Goal: Find specific page/section: Find specific page/section

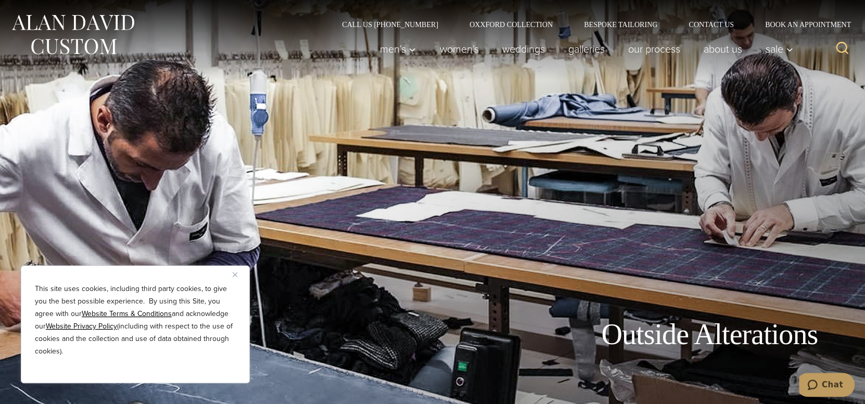
click at [233, 276] on img "Close" at bounding box center [235, 274] width 5 height 5
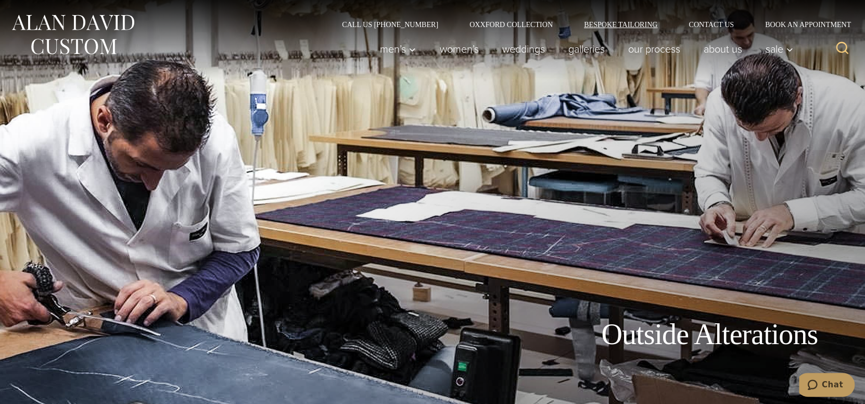
click at [617, 22] on link "Bespoke Tailoring" at bounding box center [620, 24] width 105 height 7
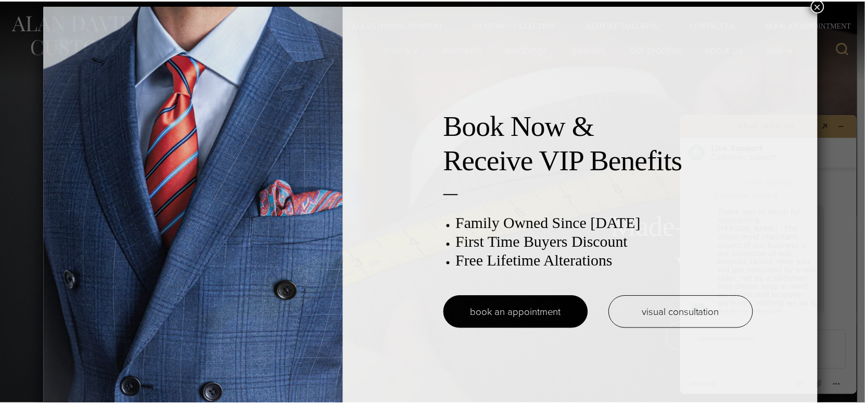
scroll to position [5, 0]
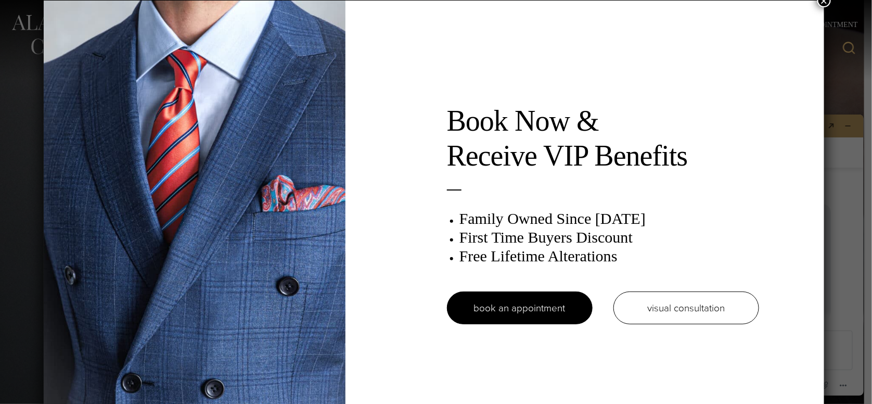
click at [825, 5] on button "×" at bounding box center [824, 1] width 14 height 14
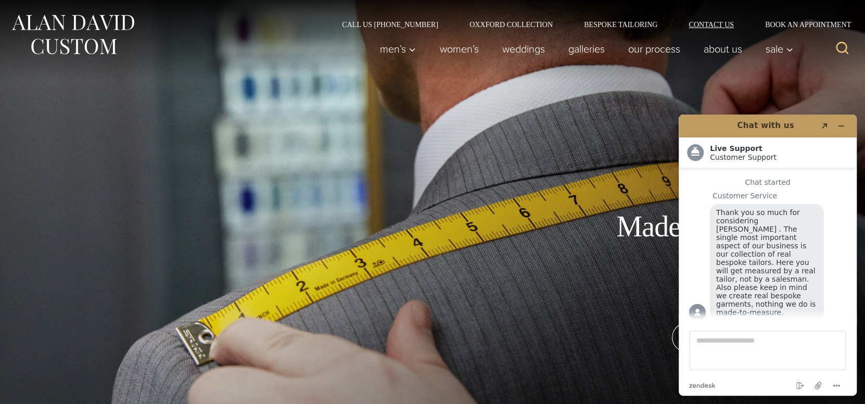
click at [715, 22] on link "Contact Us" at bounding box center [711, 24] width 76 height 7
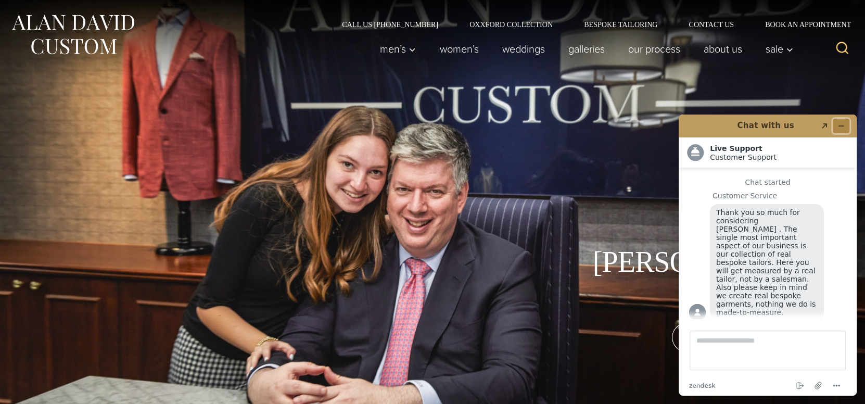
click at [839, 125] on icon "Minimize widget" at bounding box center [840, 125] width 7 height 7
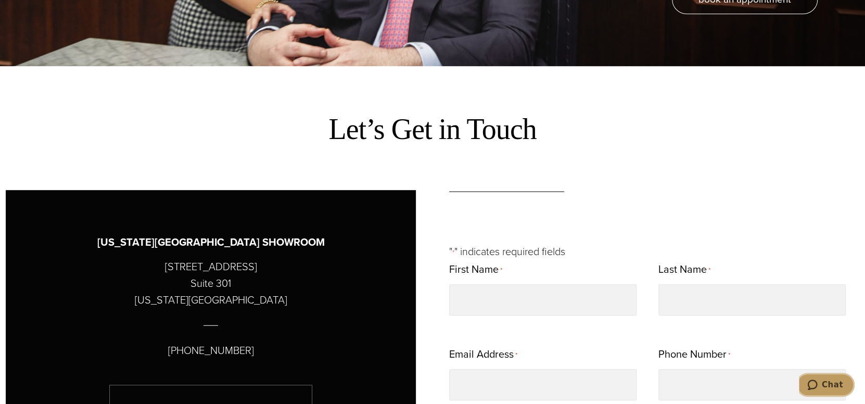
scroll to position [364, 0]
